Goal: Information Seeking & Learning: Find specific fact

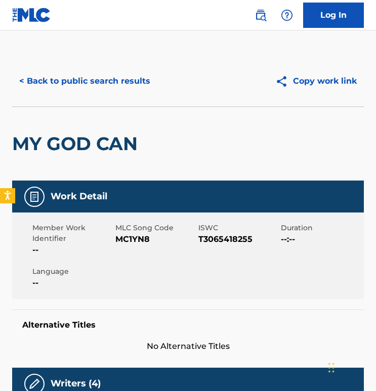
click at [123, 85] on button "< Back to public search results" at bounding box center [84, 80] width 145 height 25
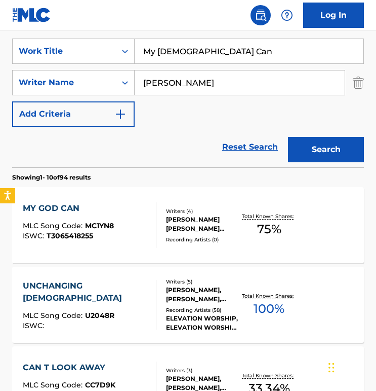
click at [202, 64] on div "SearchWithCriteria578a77d4-dea3-4a52-a5ca-c4951786df7f Work Title My God Can Se…" at bounding box center [188, 83] width 352 height 88
click at [208, 52] on input "My [DEMOGRAPHIC_DATA] Can" at bounding box center [249, 51] width 229 height 24
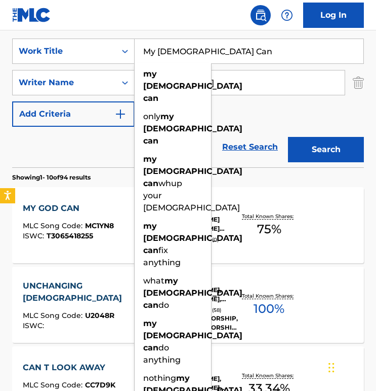
paste input "Who I Am"
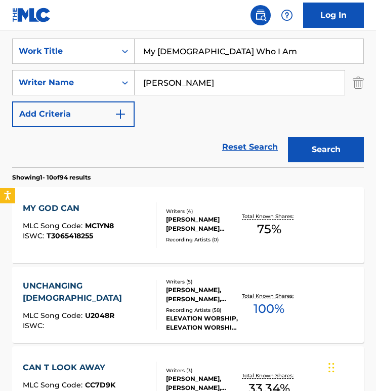
paste input "Search Form"
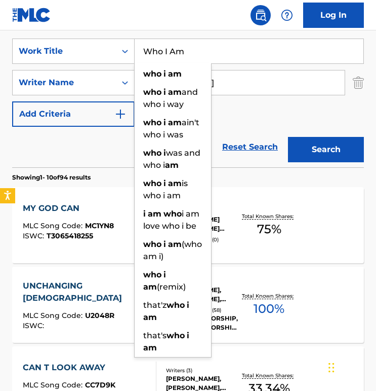
type input "Who I Am"
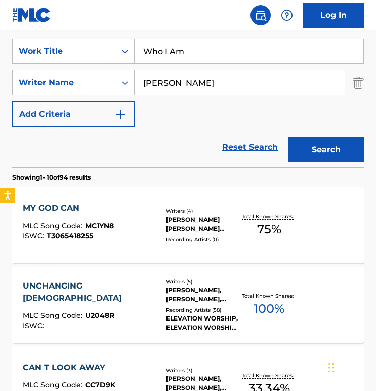
click at [238, 94] on input "[PERSON_NAME]" at bounding box center [240, 82] width 210 height 24
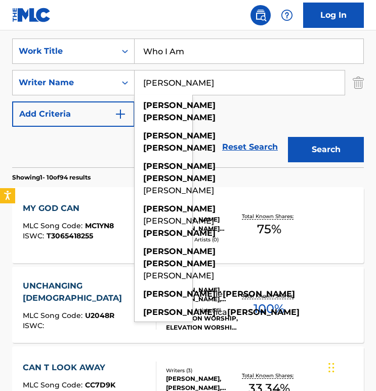
click at [238, 94] on input "[PERSON_NAME]" at bounding box center [240, 82] width 210 height 24
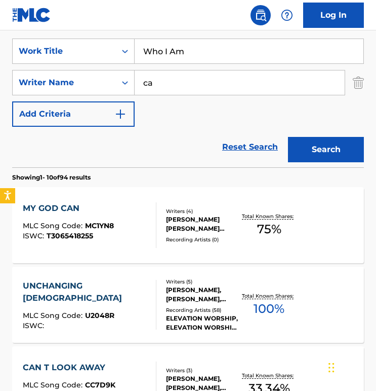
type input "c"
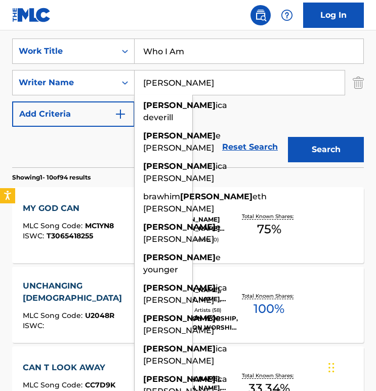
type input "[PERSON_NAME]"
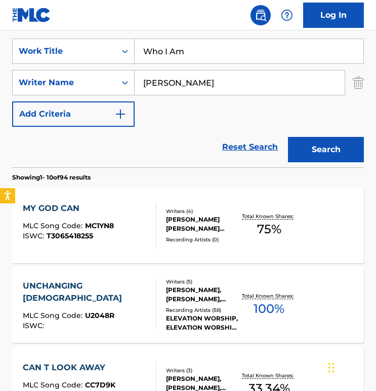
click at [237, 121] on div "SearchWithCriteria578a77d4-dea3-4a52-a5ca-c4951786df7f Work Title Who I Am Sear…" at bounding box center [188, 83] width 352 height 88
click at [322, 152] on button "Search" at bounding box center [326, 149] width 76 height 25
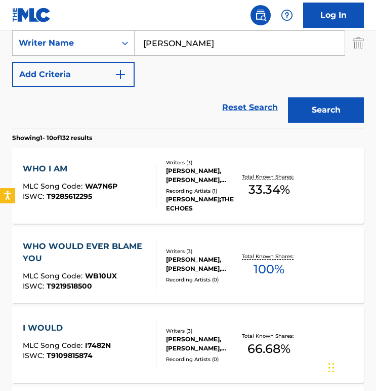
scroll to position [242, 0]
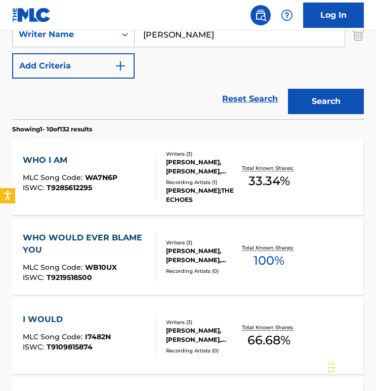
click at [110, 168] on div "WHO I AM MLC Song Code : WA7N6P ISWC : T9285612295" at bounding box center [70, 177] width 95 height 46
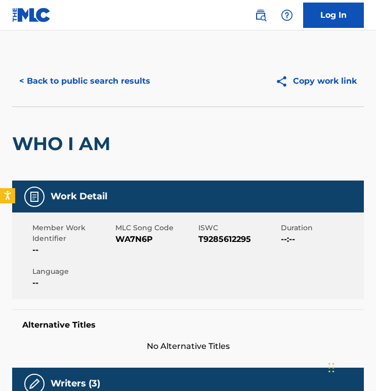
click at [75, 71] on button "< Back to public search results" at bounding box center [84, 80] width 145 height 25
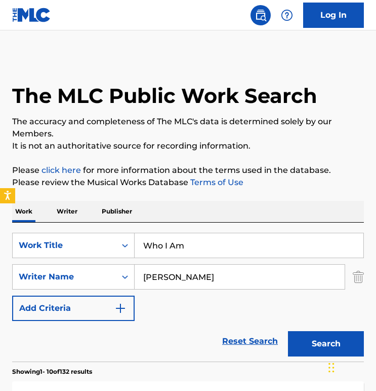
click at [170, 260] on div "SearchWithCriteria578a77d4-dea3-4a52-a5ca-c4951786df7f Work Title Who I Am Sear…" at bounding box center [188, 277] width 352 height 88
click at [178, 245] on input "Who I Am" at bounding box center [249, 245] width 229 height 24
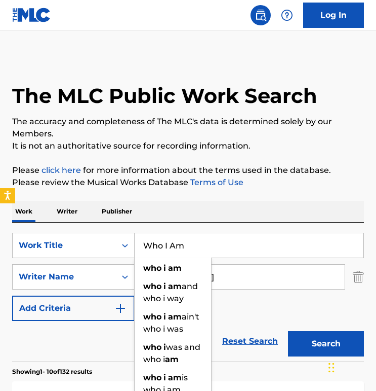
paste input "Fire"
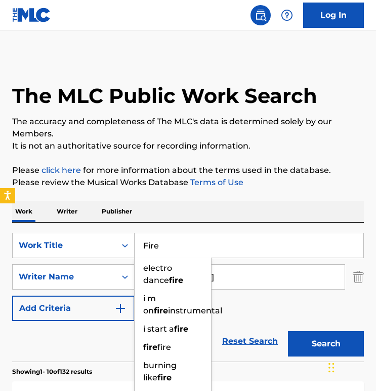
click at [288, 331] on button "Search" at bounding box center [326, 343] width 76 height 25
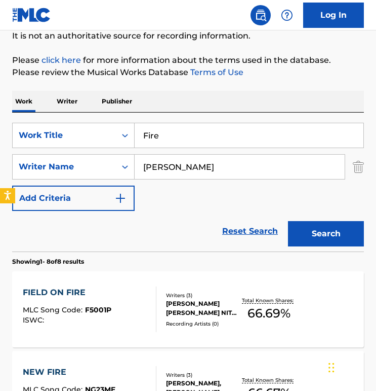
scroll to position [109, 0]
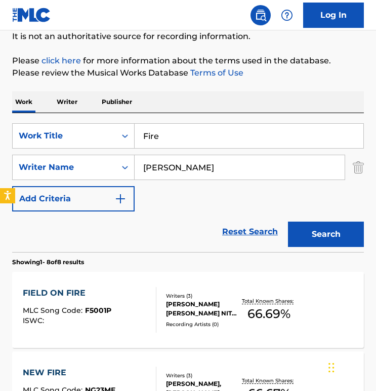
click at [160, 134] on input "Fire" at bounding box center [249, 136] width 229 height 24
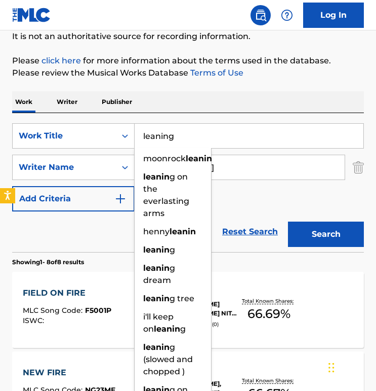
type input "leaning"
click at [288, 221] on button "Search" at bounding box center [326, 233] width 76 height 25
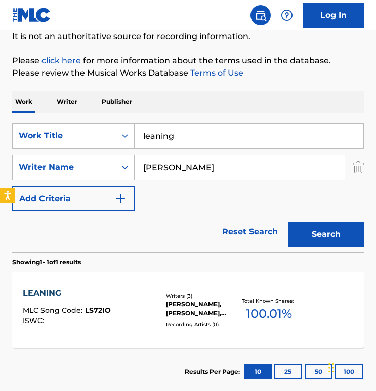
click at [101, 294] on div "LEANING" at bounding box center [67, 293] width 88 height 12
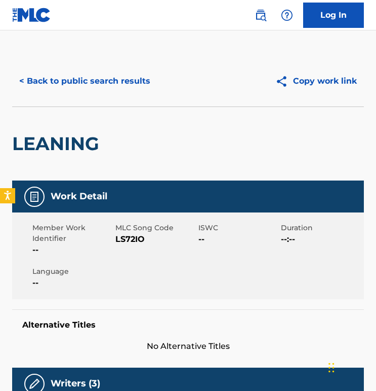
click at [92, 87] on button "< Back to public search results" at bounding box center [84, 80] width 145 height 25
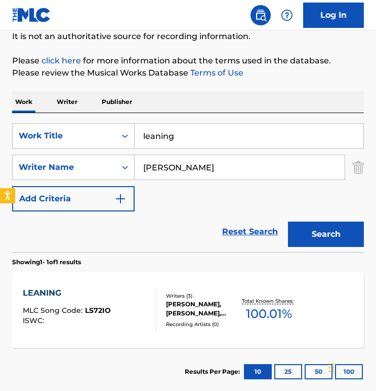
click at [182, 138] on input "leaning" at bounding box center [249, 136] width 229 height 24
paste input "I'm Here"
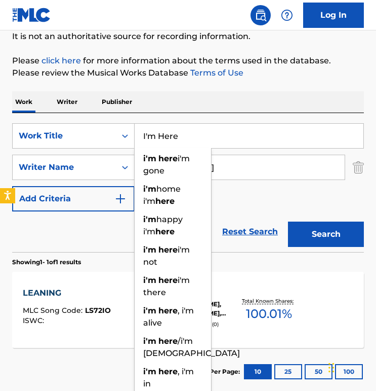
click at [288, 221] on button "Search" at bounding box center [326, 233] width 76 height 25
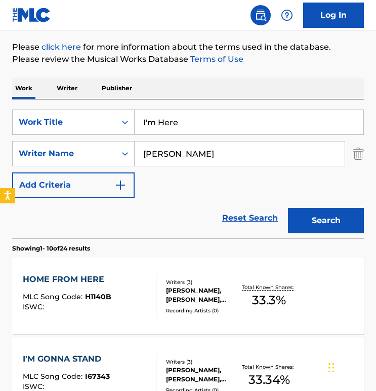
scroll to position [0, 0]
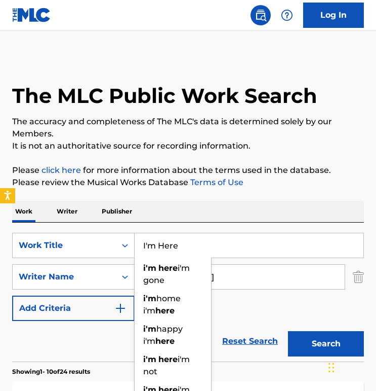
paste input "[DATE] Lamb"
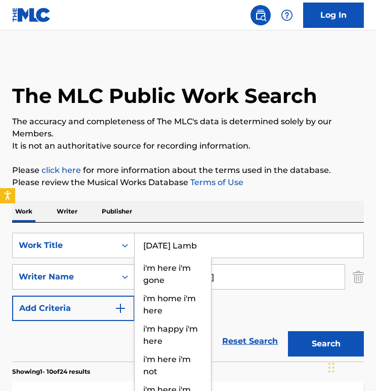
type input "[DATE] Lamb"
click at [288, 331] on button "Search" at bounding box center [326, 343] width 76 height 25
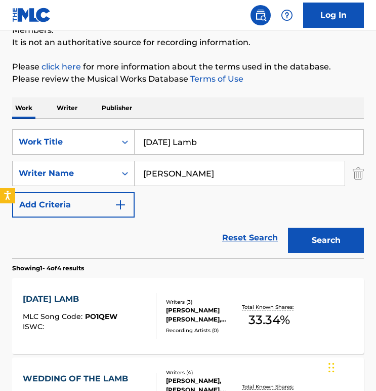
scroll to position [199, 0]
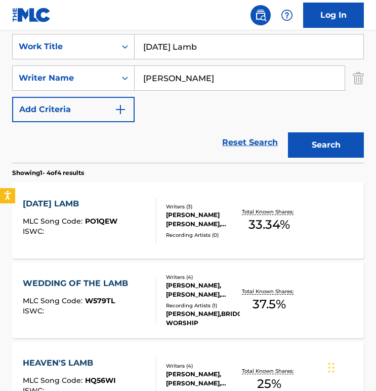
click at [88, 195] on div "[DATE] LAMB MLC Song Code : PO1QEW ISWC : Writers ( 3 ) [PERSON_NAME] [PERSON_N…" at bounding box center [188, 220] width 352 height 76
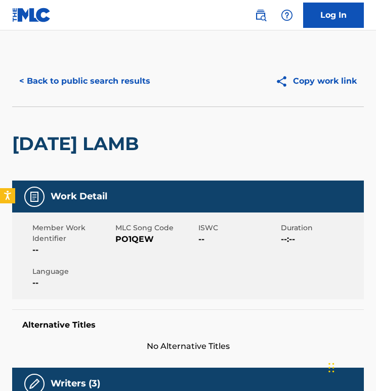
click at [73, 79] on button "< Back to public search results" at bounding box center [84, 80] width 145 height 25
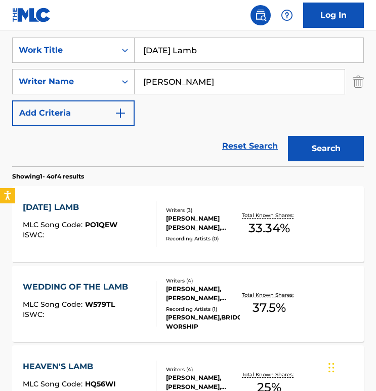
scroll to position [193, 0]
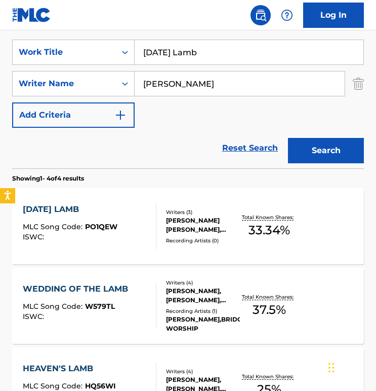
click at [202, 52] on input "[DATE] Lamb" at bounding box center [249, 52] width 229 height 24
paste input "High and Holy"
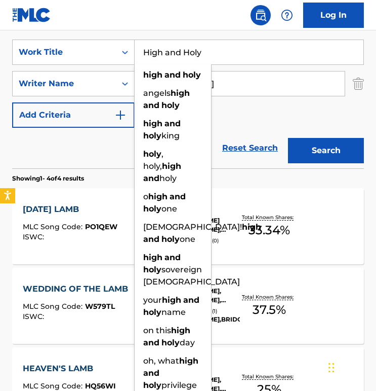
type input "High and Holy"
click at [288, 138] on button "Search" at bounding box center [326, 150] width 76 height 25
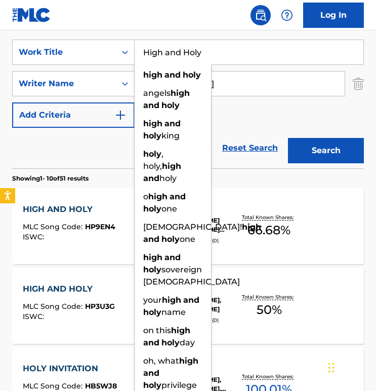
click at [88, 137] on div "Reset Search Search" at bounding box center [188, 148] width 352 height 41
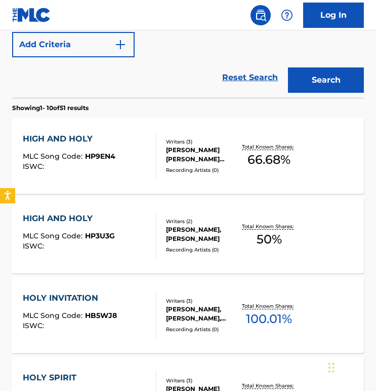
scroll to position [264, 0]
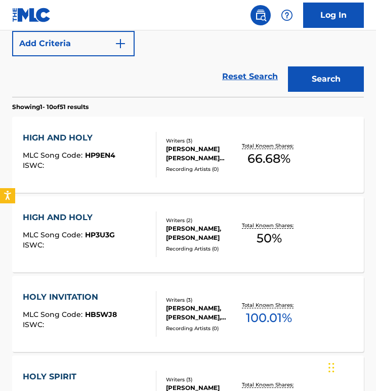
click at [98, 225] on div "HIGH AND HOLY MLC Song Code : HP3U3G ISWC :" at bounding box center [69, 234] width 92 height 46
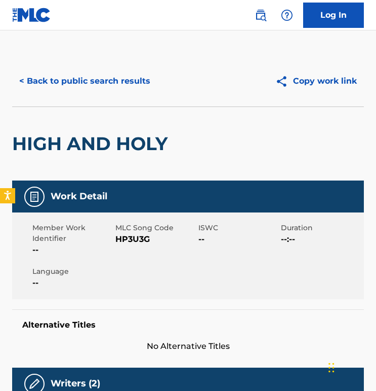
click at [132, 61] on div "< Back to public search results Copy work link" at bounding box center [188, 81] width 352 height 51
click at [149, 81] on button "< Back to public search results" at bounding box center [84, 80] width 145 height 25
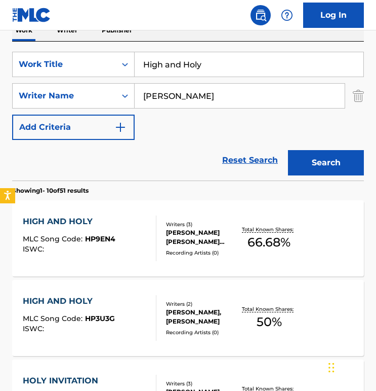
scroll to position [148, 0]
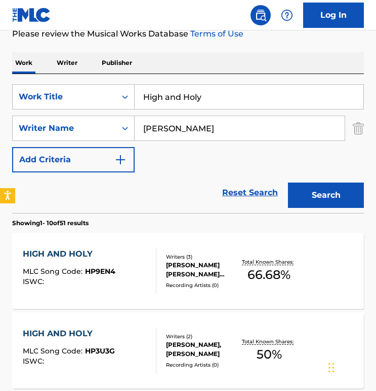
click at [205, 86] on input "High and Holy" at bounding box center [249, 97] width 229 height 24
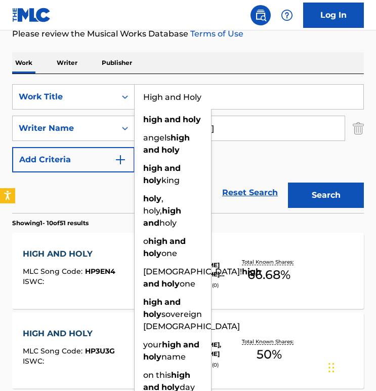
paste input "This Changes Everything"
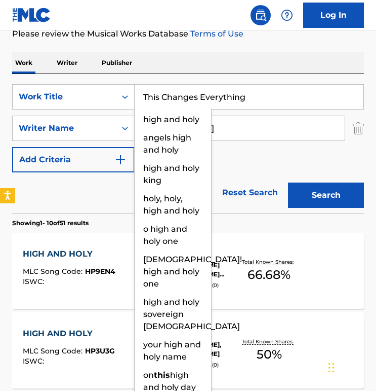
type input "This Changes Everything"
click at [288, 182] on button "Search" at bounding box center [326, 194] width 76 height 25
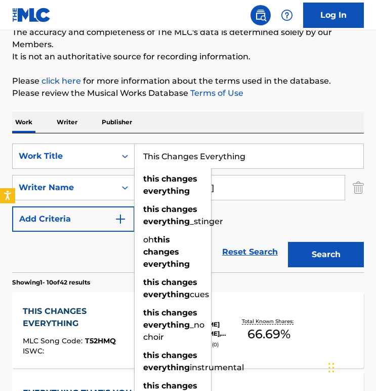
click at [197, 112] on div "Work Writer Publisher" at bounding box center [188, 121] width 352 height 21
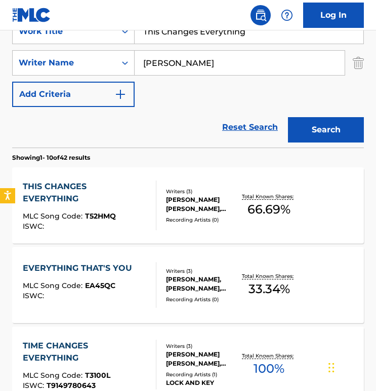
scroll to position [228, 0]
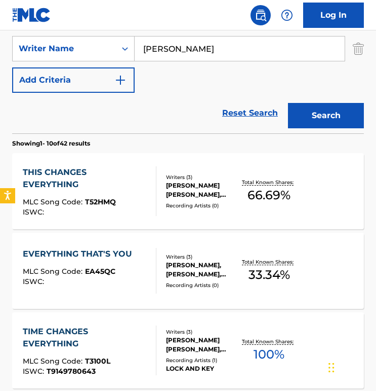
click at [104, 182] on div "THIS CHANGES EVERYTHING" at bounding box center [85, 178] width 125 height 24
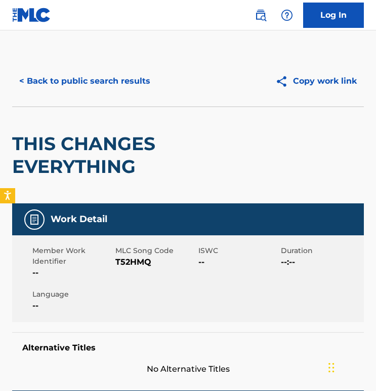
click at [63, 77] on button "< Back to public search results" at bounding box center [84, 80] width 145 height 25
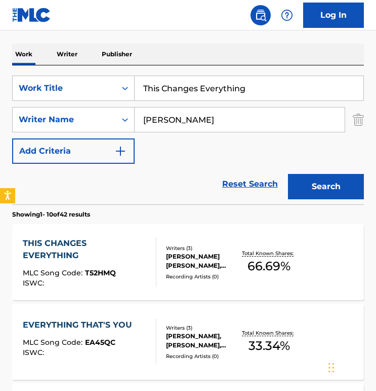
click at [163, 85] on input "This Changes Everything" at bounding box center [249, 88] width 229 height 24
paste input "Child of [DEMOGRAPHIC_DATA]"
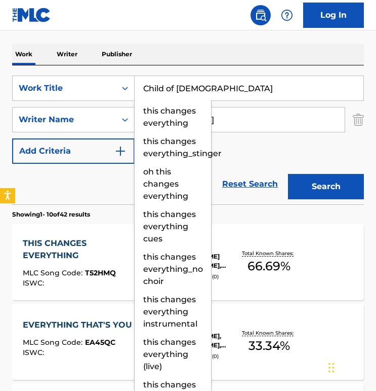
type input "Child of [DEMOGRAPHIC_DATA]"
click at [288, 174] on button "Search" at bounding box center [326, 186] width 76 height 25
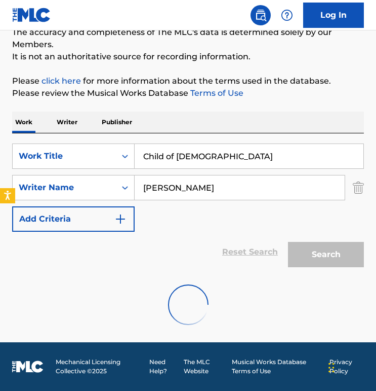
scroll to position [157, 0]
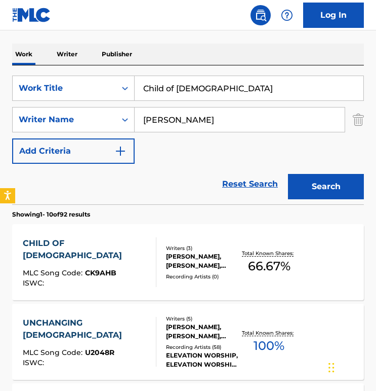
click at [121, 228] on div "CHILD OF GOD MLC Song Code : CK9AHB ISWC : Writers ( 3 ) [PERSON_NAME], [PERSON…" at bounding box center [188, 262] width 352 height 76
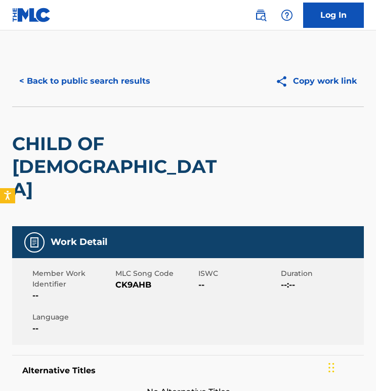
click at [88, 81] on button "< Back to public search results" at bounding box center [84, 80] width 145 height 25
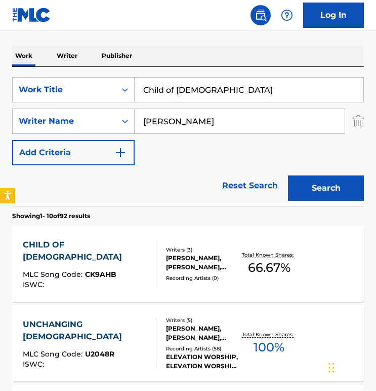
click at [157, 97] on input "Child of [DEMOGRAPHIC_DATA]" at bounding box center [249, 90] width 229 height 24
paste input "When I Think About The Lord"
paste input "Search Form"
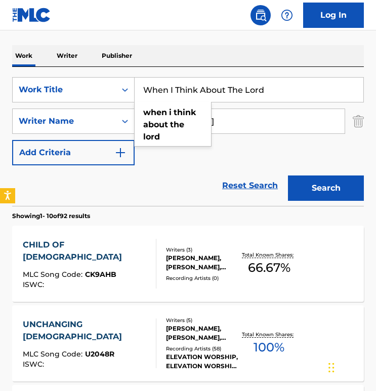
type input "When I Think About The Lord"
click at [288, 175] on button "Search" at bounding box center [326, 187] width 76 height 25
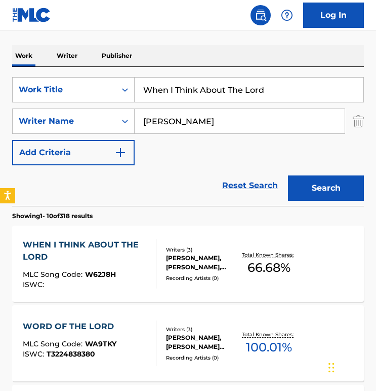
click at [110, 245] on div "WHEN I THINK ABOUT THE LORD" at bounding box center [85, 251] width 125 height 24
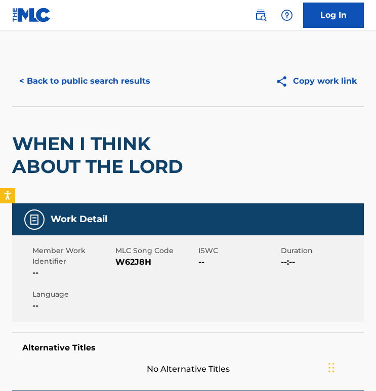
click at [94, 61] on div "< Back to public search results Copy work link" at bounding box center [188, 81] width 352 height 51
click at [94, 76] on button "< Back to public search results" at bounding box center [84, 80] width 145 height 25
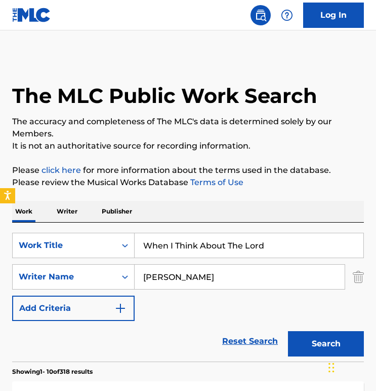
scroll to position [156, 0]
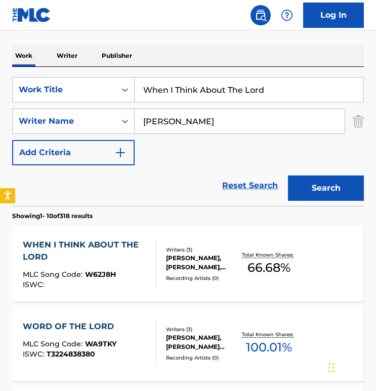
click at [193, 102] on div "SearchWithCriteria578a77d4-dea3-4a52-a5ca-c4951786df7f Work Title When I Think …" at bounding box center [188, 121] width 352 height 88
click at [190, 91] on input "When I Think About The Lord" at bounding box center [249, 90] width 229 height 24
paste input "[DEMOGRAPHIC_DATA] Be My Legacy"
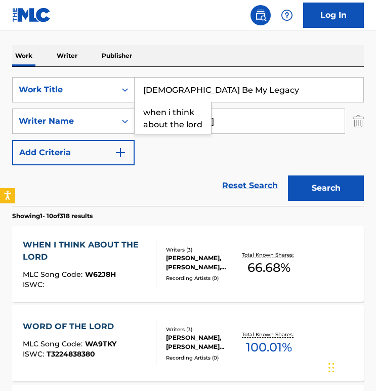
type input "[DEMOGRAPHIC_DATA] Be My Legacy"
click at [288, 175] on button "Search" at bounding box center [326, 187] width 76 height 25
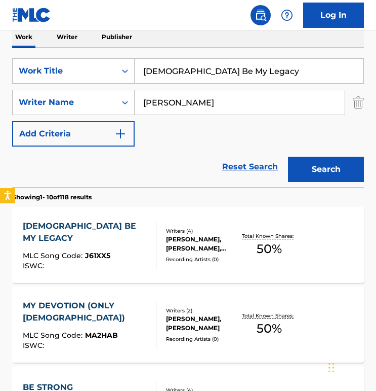
scroll to position [193, 0]
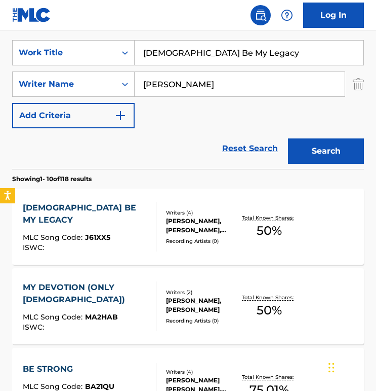
click at [122, 207] on div "[PERSON_NAME] BE MY LEGACY MLC Song Code : J61XX5 ISWC :" at bounding box center [90, 227] width 134 height 50
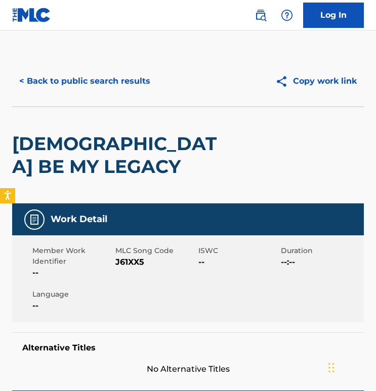
click at [71, 66] on div "< Back to public search results Copy work link" at bounding box center [188, 81] width 352 height 51
click at [82, 77] on button "< Back to public search results" at bounding box center [84, 80] width 145 height 25
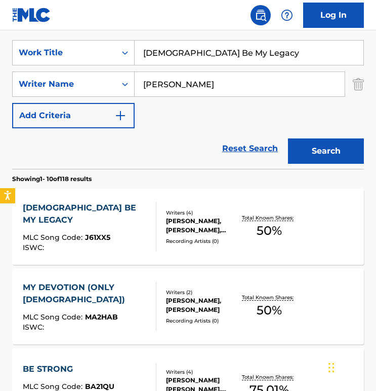
click at [163, 63] on input "[DEMOGRAPHIC_DATA] Be My Legacy" at bounding box center [249, 53] width 229 height 24
paste input "Sovereign King"
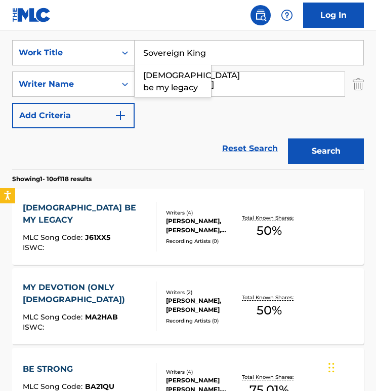
type input "Sovereign King"
click at [288, 138] on button "Search" at bounding box center [326, 150] width 76 height 25
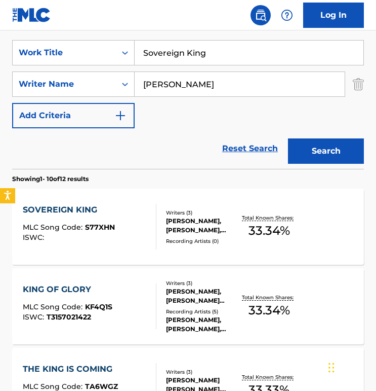
click at [116, 215] on div "SOVEREIGN KING MLC Song Code : S77XHN ISWC :" at bounding box center [90, 227] width 134 height 46
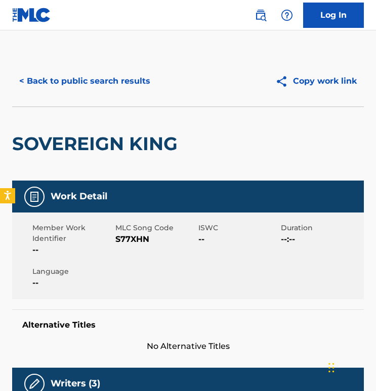
click at [99, 81] on button "< Back to public search results" at bounding box center [84, 80] width 145 height 25
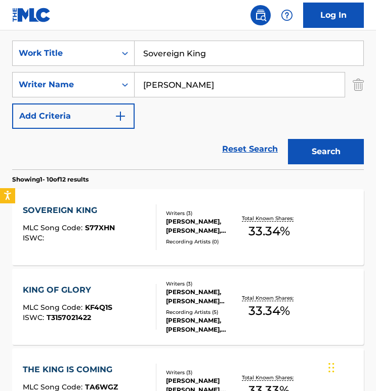
click at [166, 53] on input "Sovereign King" at bounding box center [249, 53] width 229 height 24
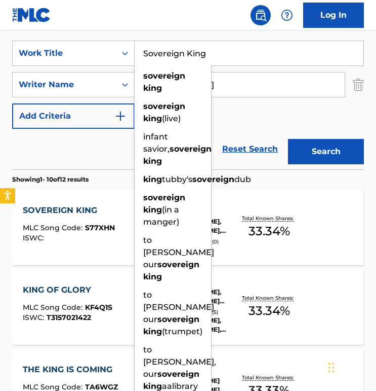
paste input "I Made It"
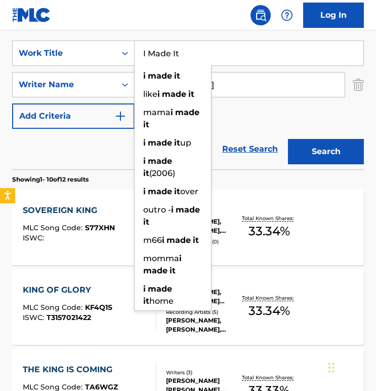
type input "I Made It"
click at [288, 139] on button "Search" at bounding box center [326, 151] width 76 height 25
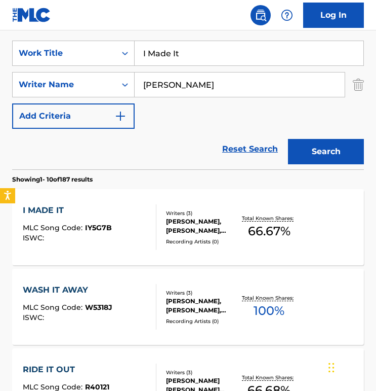
click at [120, 221] on div "I MADE IT MLC Song Code : IY5G7B ISWC :" at bounding box center [90, 227] width 134 height 46
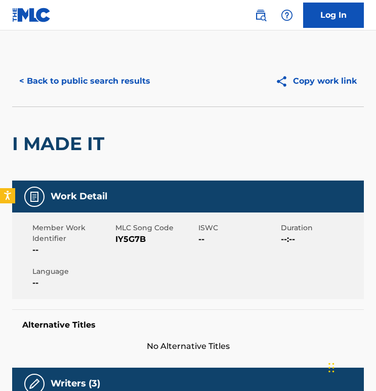
click at [106, 67] on div "< Back to public search results Copy work link" at bounding box center [188, 81] width 352 height 51
click at [112, 69] on button "< Back to public search results" at bounding box center [84, 80] width 145 height 25
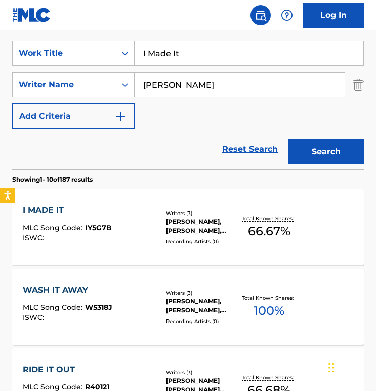
click at [186, 74] on input "[PERSON_NAME]" at bounding box center [240, 84] width 210 height 24
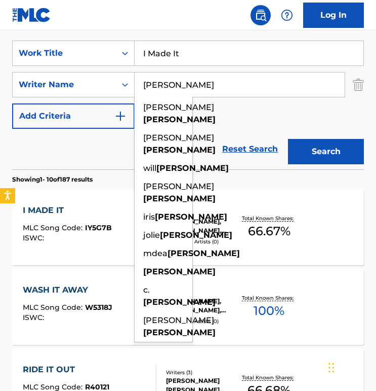
type input "[PERSON_NAME]"
click at [186, 61] on input "I Made It" at bounding box center [249, 53] width 229 height 24
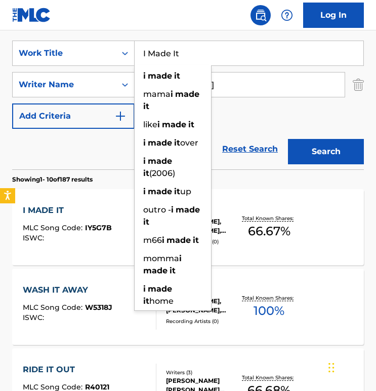
click at [186, 61] on input "I Made It" at bounding box center [249, 53] width 229 height 24
paste input "[DEMOGRAPHIC_DATA] of the [DEMOGRAPHIC_DATA]"
type input "[DEMOGRAPHIC_DATA] of the [DEMOGRAPHIC_DATA]"
click at [288, 139] on button "Search" at bounding box center [326, 151] width 76 height 25
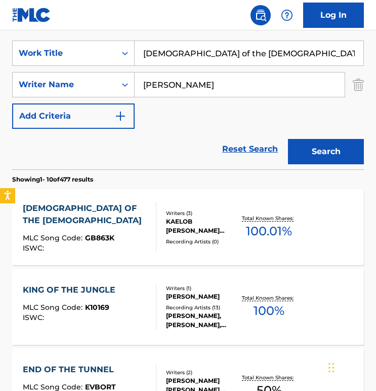
click at [81, 222] on div "[DEMOGRAPHIC_DATA] OF THE [DEMOGRAPHIC_DATA] MLC Song Code : GB863K ISWC :" at bounding box center [85, 227] width 125 height 50
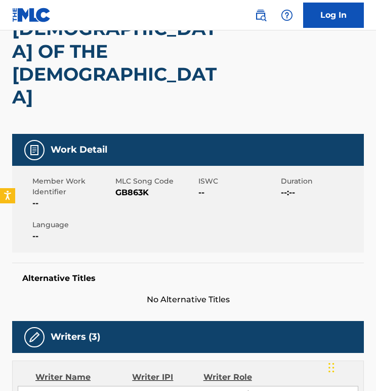
scroll to position [97, 0]
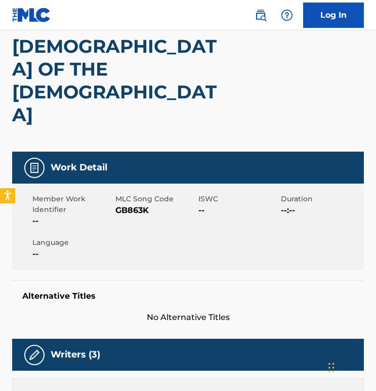
click at [130, 204] on span "GB863K" at bounding box center [156, 210] width 81 height 12
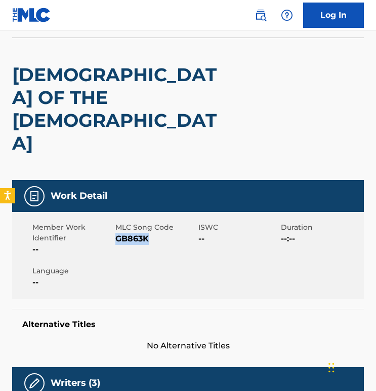
scroll to position [0, 0]
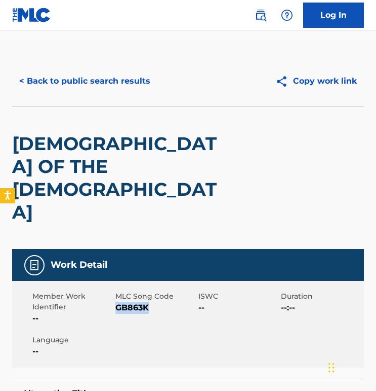
click at [110, 90] on button "< Back to public search results" at bounding box center [84, 80] width 145 height 25
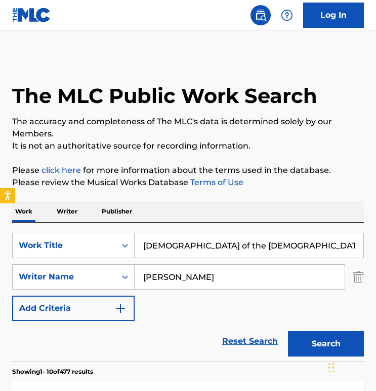
scroll to position [188, 0]
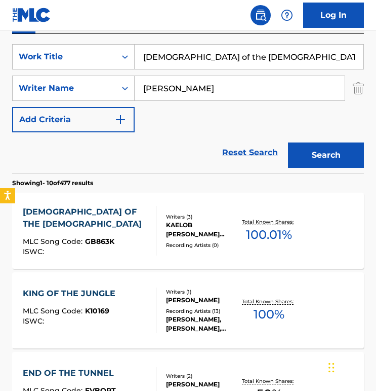
click at [193, 62] on input "[DEMOGRAPHIC_DATA] of the [DEMOGRAPHIC_DATA]" at bounding box center [249, 57] width 229 height 24
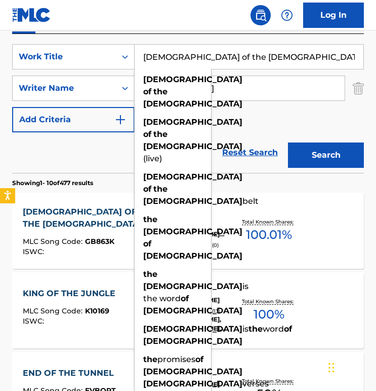
paste input "Surely You Are The Lord"
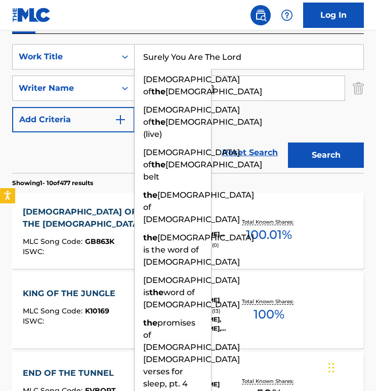
type input "Surely You Are The Lord"
click at [288, 142] on button "Search" at bounding box center [326, 154] width 76 height 25
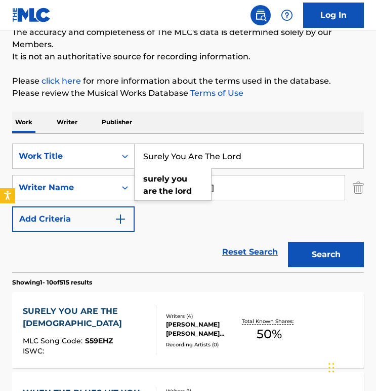
click at [180, 117] on div "Work Writer Publisher" at bounding box center [188, 121] width 352 height 21
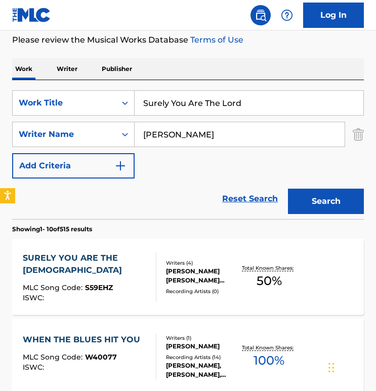
scroll to position [168, 0]
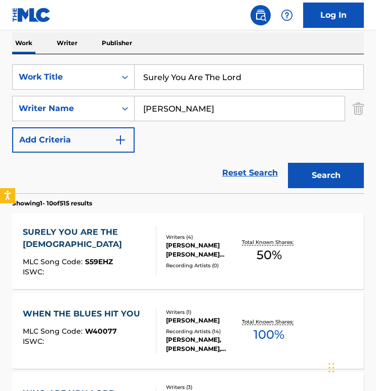
click at [105, 242] on div "SURELY YOU ARE THE LORD MLC Song Code : S59EHZ ISWC :" at bounding box center [85, 251] width 125 height 50
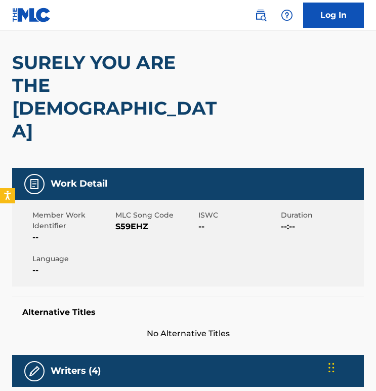
scroll to position [64, 0]
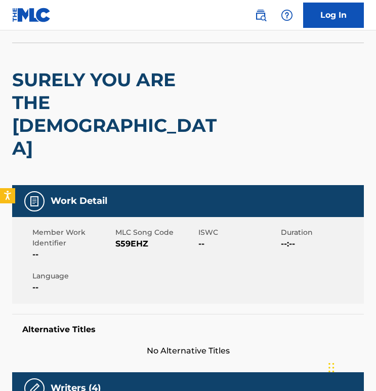
click at [120, 227] on span "MLC Song Code" at bounding box center [156, 232] width 81 height 11
click at [125, 238] on span "S59EHZ" at bounding box center [156, 244] width 81 height 12
copy span "S59EHZ"
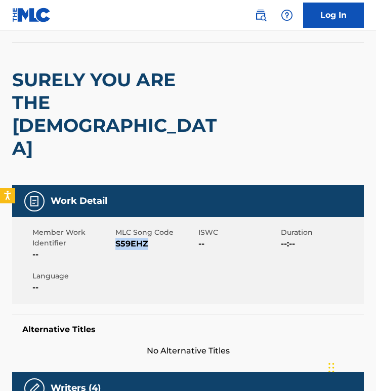
scroll to position [0, 0]
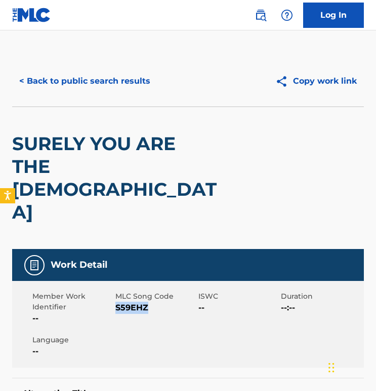
click at [63, 83] on button "< Back to public search results" at bounding box center [84, 80] width 145 height 25
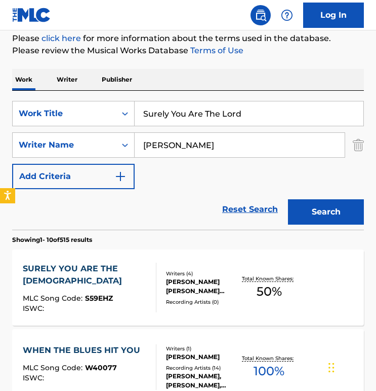
scroll to position [131, 0]
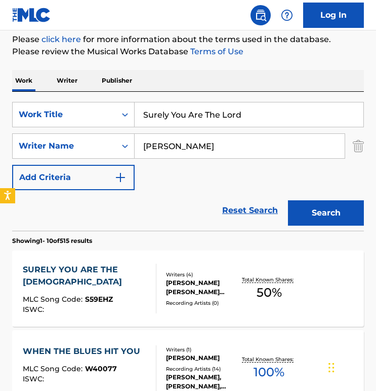
click at [222, 109] on input "Surely You Are The Lord" at bounding box center [249, 114] width 229 height 24
paste input "Victory"
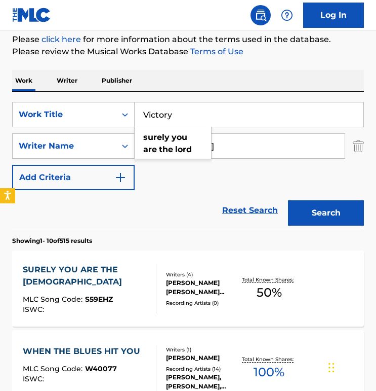
type input "Victory"
click at [288, 200] on button "Search" at bounding box center [326, 212] width 76 height 25
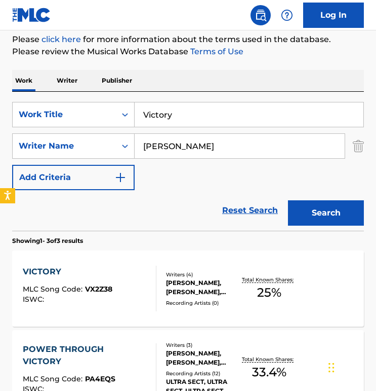
click at [235, 88] on div "Work Writer Publisher" at bounding box center [188, 80] width 352 height 21
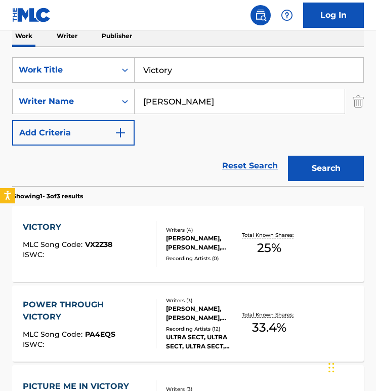
scroll to position [186, 0]
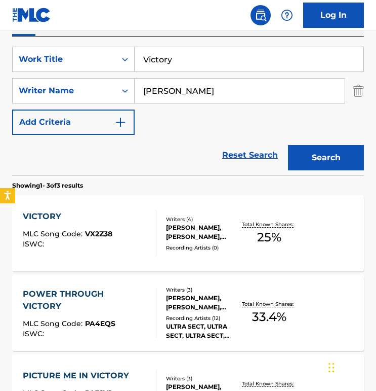
click at [92, 223] on div "VICTORY MLC Song Code : VX2Z38 ISWC :" at bounding box center [68, 233] width 90 height 46
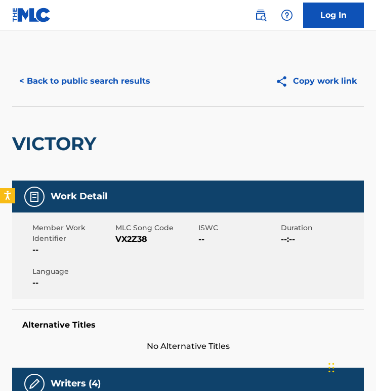
click at [141, 239] on span "VX2Z38" at bounding box center [156, 239] width 81 height 12
click at [80, 77] on button "< Back to public search results" at bounding box center [84, 80] width 145 height 25
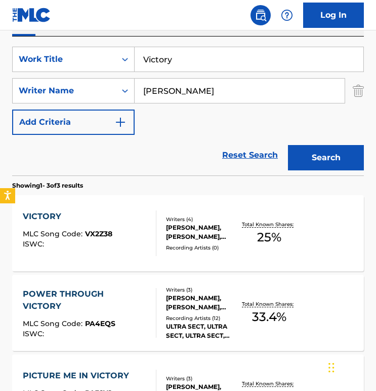
click at [174, 65] on input "Victory" at bounding box center [249, 59] width 229 height 24
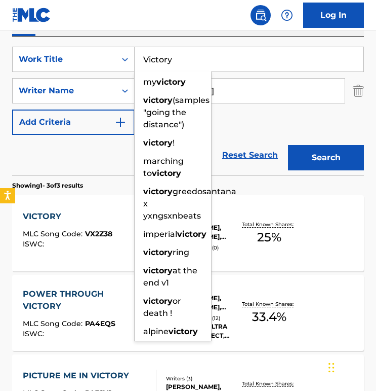
paste input "This is The Da"
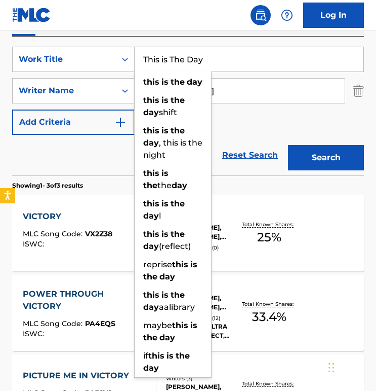
click at [288, 145] on button "Search" at bounding box center [326, 157] width 76 height 25
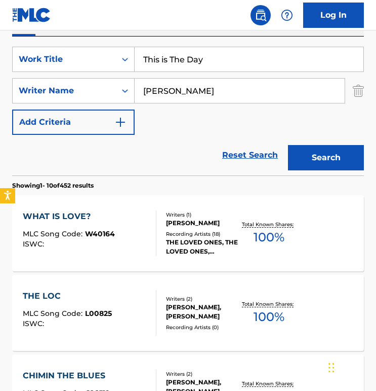
click at [175, 63] on input "This is The Day" at bounding box center [249, 59] width 229 height 24
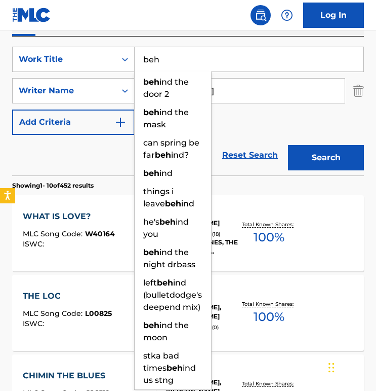
type input "beho"
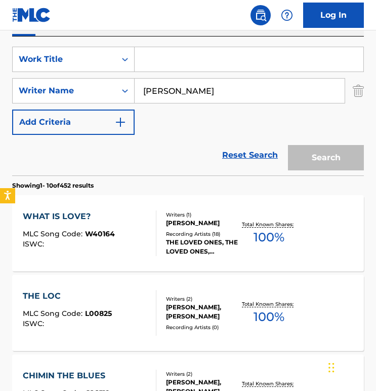
click at [186, 115] on div "SearchWithCriteria578a77d4-dea3-4a52-a5ca-c4951786df7f Work Title SearchWithCri…" at bounding box center [188, 91] width 352 height 88
click at [197, 161] on div "Reset Search Search" at bounding box center [188, 155] width 352 height 41
